Goal: Information Seeking & Learning: Learn about a topic

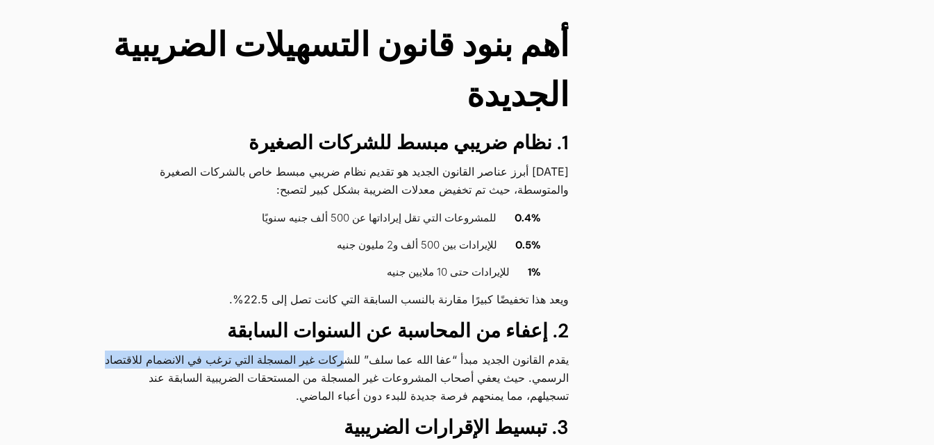
drag, startPoint x: 349, startPoint y: 294, endPoint x: 114, endPoint y: 293, distance: 235.4
click at [114, 351] on p "يقدم القانون الجديد مبدأ “عفا الله عما سلف” للشركات غير المسجلة التي ترغب في ال…" at bounding box center [335, 378] width 465 height 54
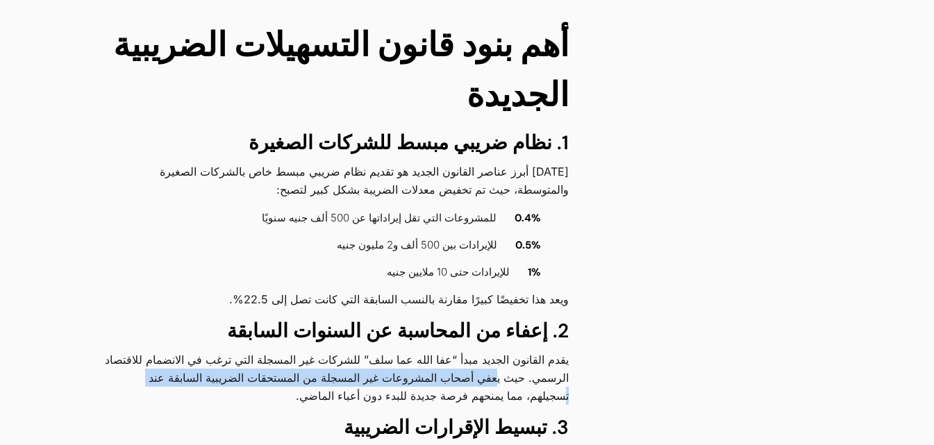
drag, startPoint x: 498, startPoint y: 311, endPoint x: 151, endPoint y: 312, distance: 347.1
click at [151, 351] on p "يقدم القانون الجديد مبدأ “عفا الله عما سلف” للشركات غير المسجلة التي ترغب في ال…" at bounding box center [335, 378] width 465 height 54
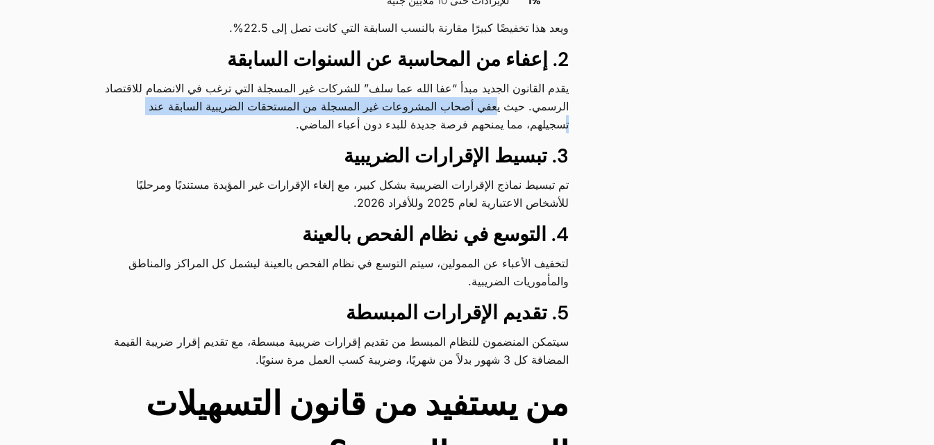
scroll to position [1466, 0]
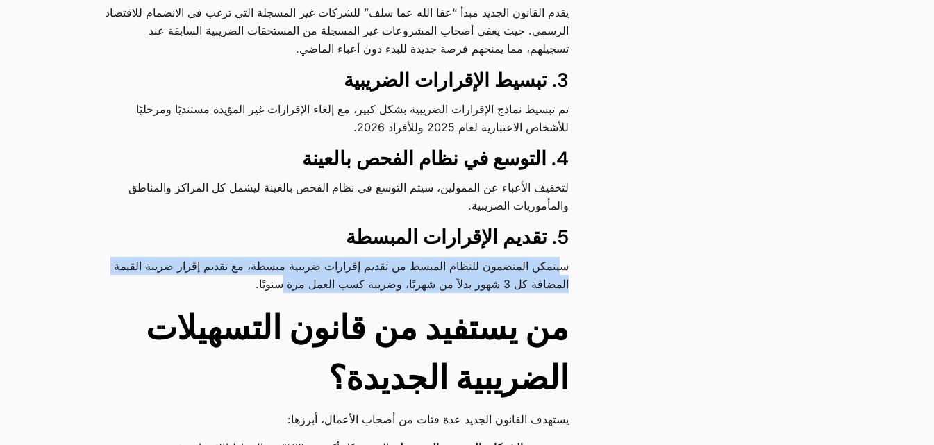
drag, startPoint x: 558, startPoint y: 196, endPoint x: 290, endPoint y: 222, distance: 269.9
click at [290, 257] on p "سيتمكن المنضمون للنظام المبسط من تقديم إقرارات ضريبية مبسطة، مع تقديم إقرار ضري…" at bounding box center [335, 275] width 465 height 36
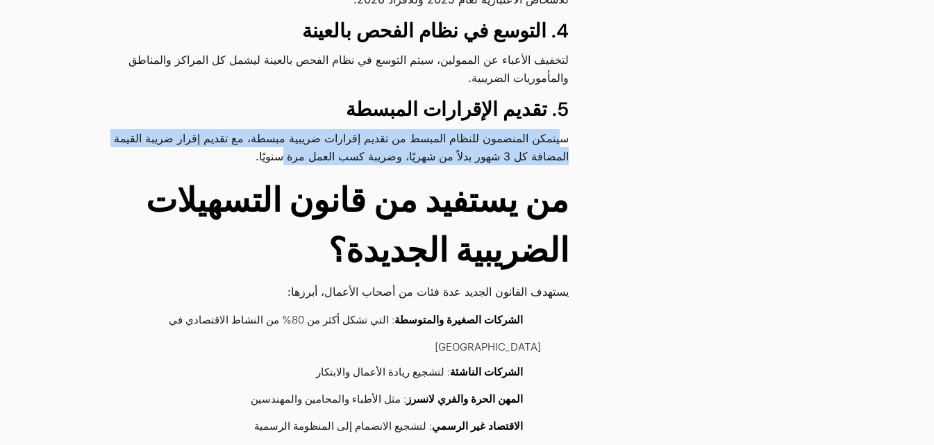
scroll to position [1604, 0]
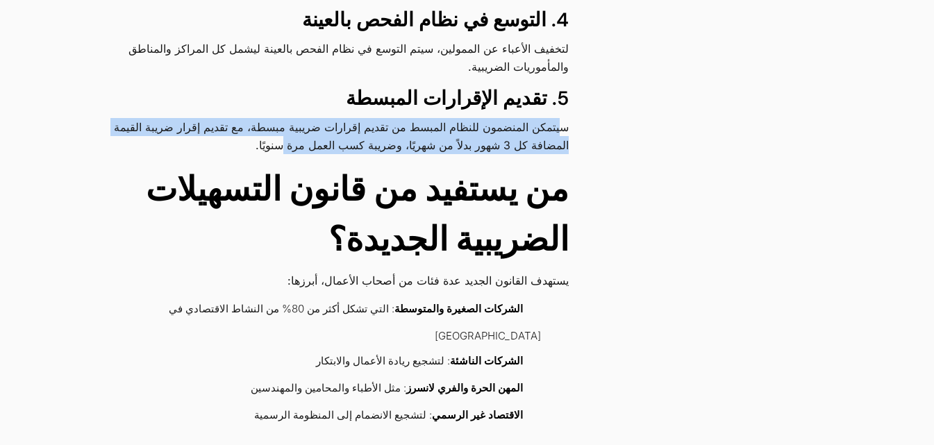
click at [482, 118] on p "سيتمكن المنضمون للنظام المبسط من تقديم إقرارات ضريبية مبسطة، مع تقديم إقرار ضري…" at bounding box center [335, 136] width 465 height 36
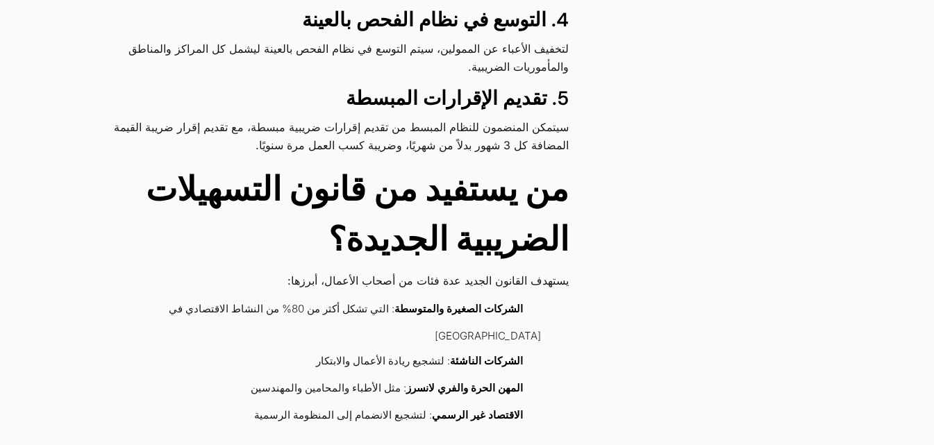
click at [285, 118] on p "سيتمكن المنضمون للنظام المبسط من تقديم إقرارات ضريبية مبسطة، مع تقديم إقرار ضري…" at bounding box center [335, 136] width 465 height 36
drag, startPoint x: 557, startPoint y: 217, endPoint x: 294, endPoint y: 210, distance: 262.5
click at [294, 271] on p "يستهدف القانون الجديد عدة فئات من أصحاب الأعمال، أبرزها:" at bounding box center [335, 280] width 465 height 18
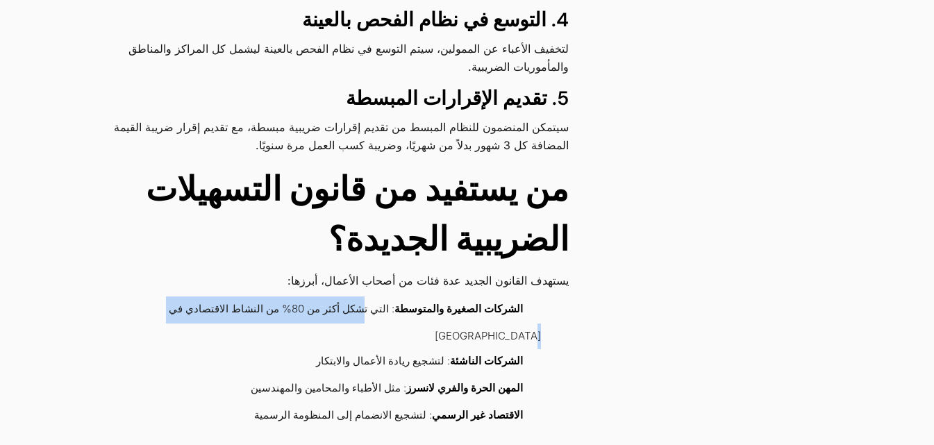
drag, startPoint x: 368, startPoint y: 242, endPoint x: 183, endPoint y: 231, distance: 185.7
click at [184, 296] on li "الشركات الصغيرة والمتوسطة : التي تشكل أكثر من 80% من النشاط الاقتصادي في [GEOGR…" at bounding box center [329, 322] width 424 height 53
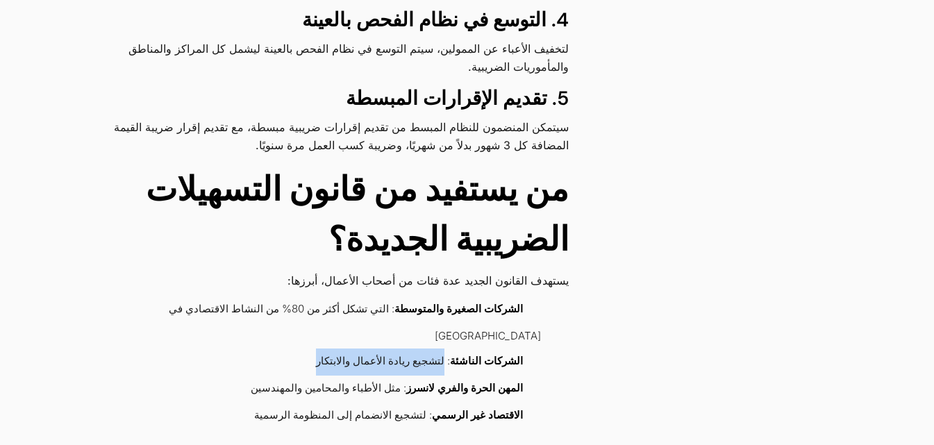
drag, startPoint x: 451, startPoint y: 274, endPoint x: 329, endPoint y: 269, distance: 122.3
click at [329, 349] on li "الشركات الناشئة : لتشجيع ريادة الأعمال والابتكار" at bounding box center [329, 362] width 424 height 27
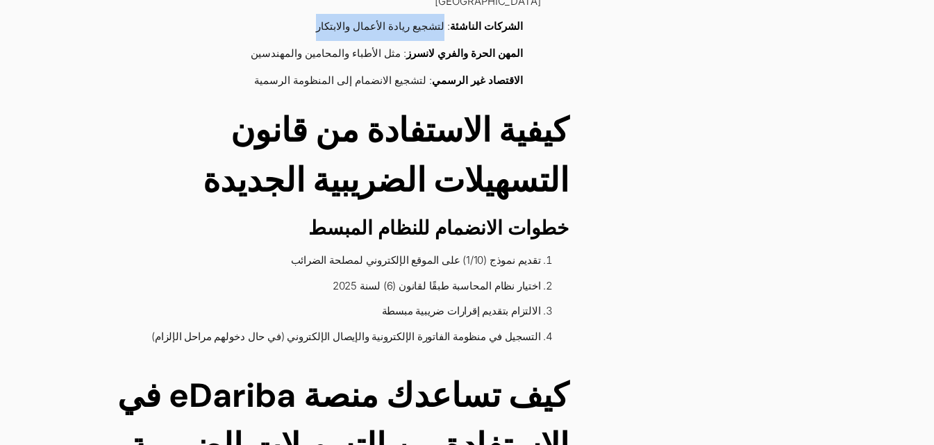
scroll to position [2090, 0]
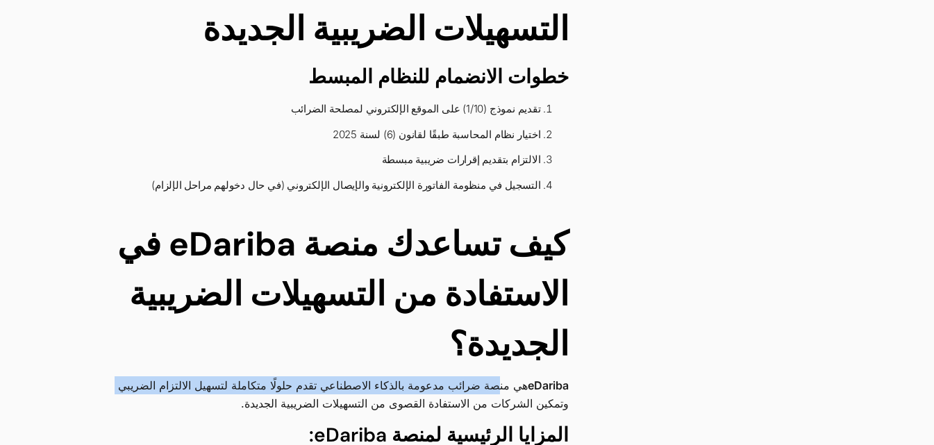
drag, startPoint x: 493, startPoint y: 286, endPoint x: 115, endPoint y: 290, distance: 377.7
click at [115, 376] on p "eDariba هي منصة ضرائب مدعومة بالذكاء الاصطناعي تقدم حلولًا متكاملة لتسهيل الالت…" at bounding box center [335, 394] width 465 height 36
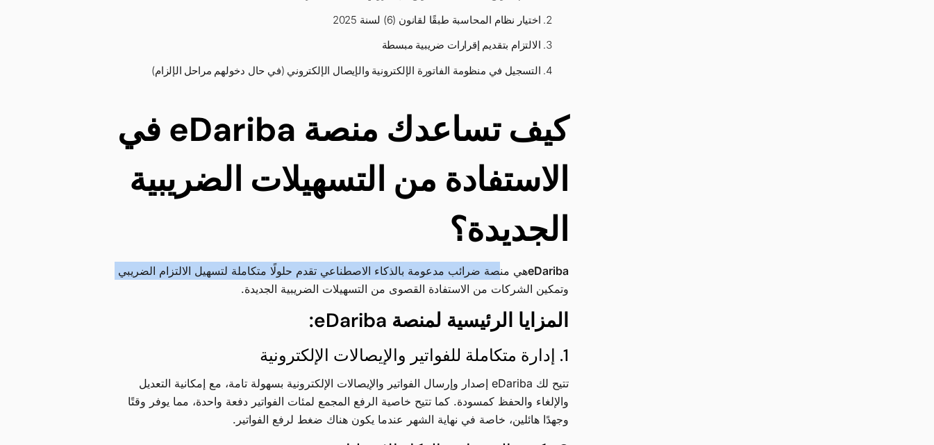
scroll to position [2299, 0]
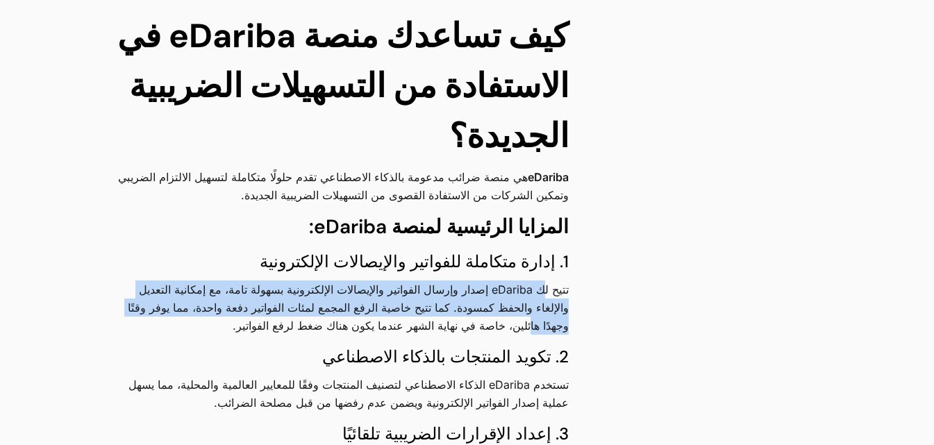
drag, startPoint x: 544, startPoint y: 197, endPoint x: 128, endPoint y: 212, distance: 415.5
click at [128, 280] on p "تتيح لك eDariba إصدار وإرسال الفواتير والإيصالات الإلكترونية بسهولة تامة، مع إم…" at bounding box center [335, 307] width 465 height 54
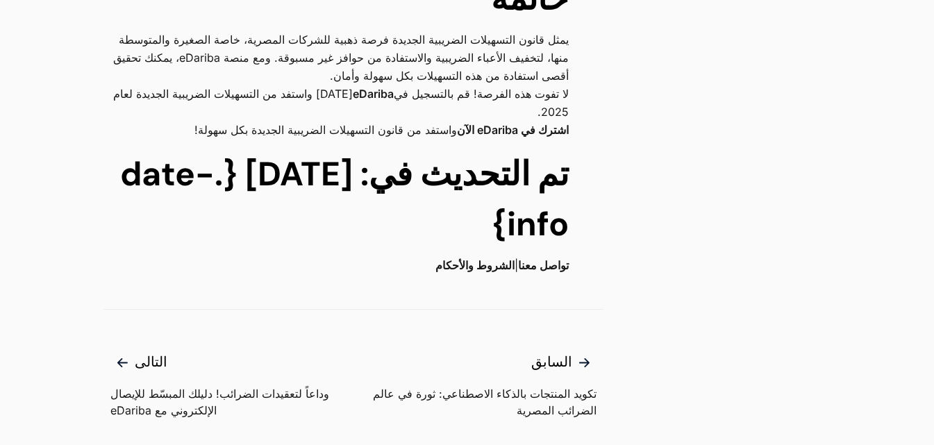
scroll to position [3548, 0]
